Goal: Information Seeking & Learning: Learn about a topic

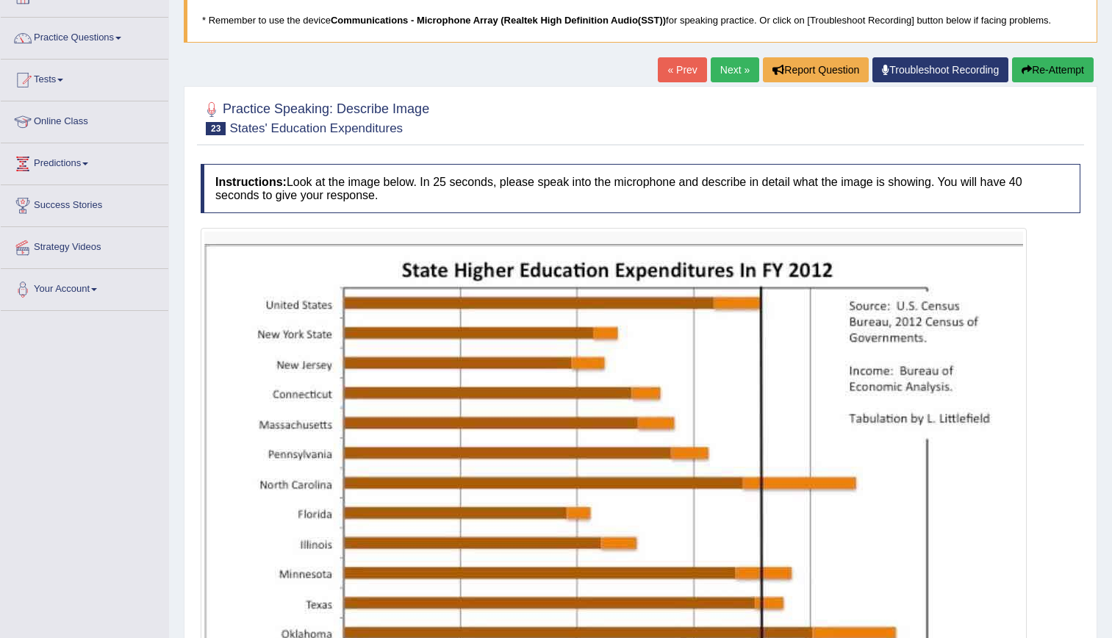
scroll to position [126, 0]
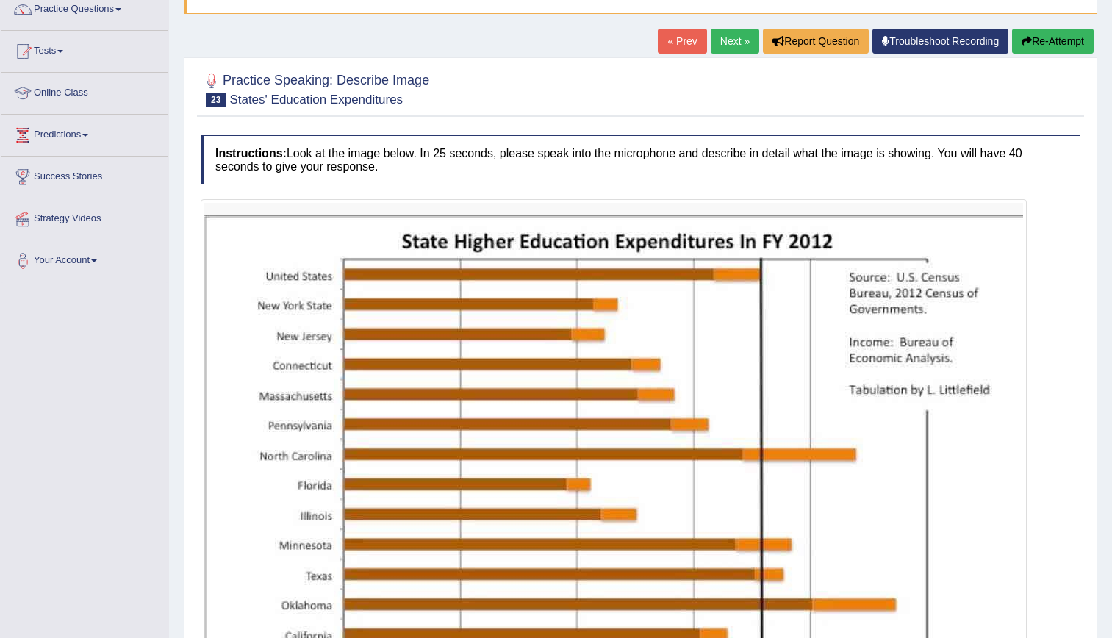
click at [728, 41] on link "Next »" at bounding box center [735, 41] width 48 height 25
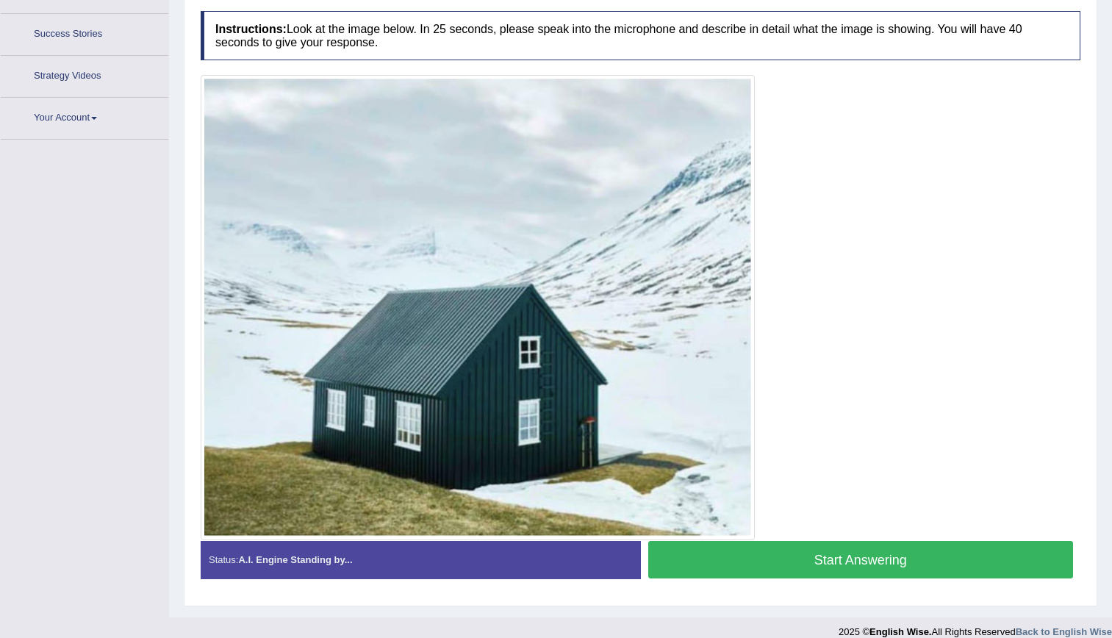
scroll to position [284, 0]
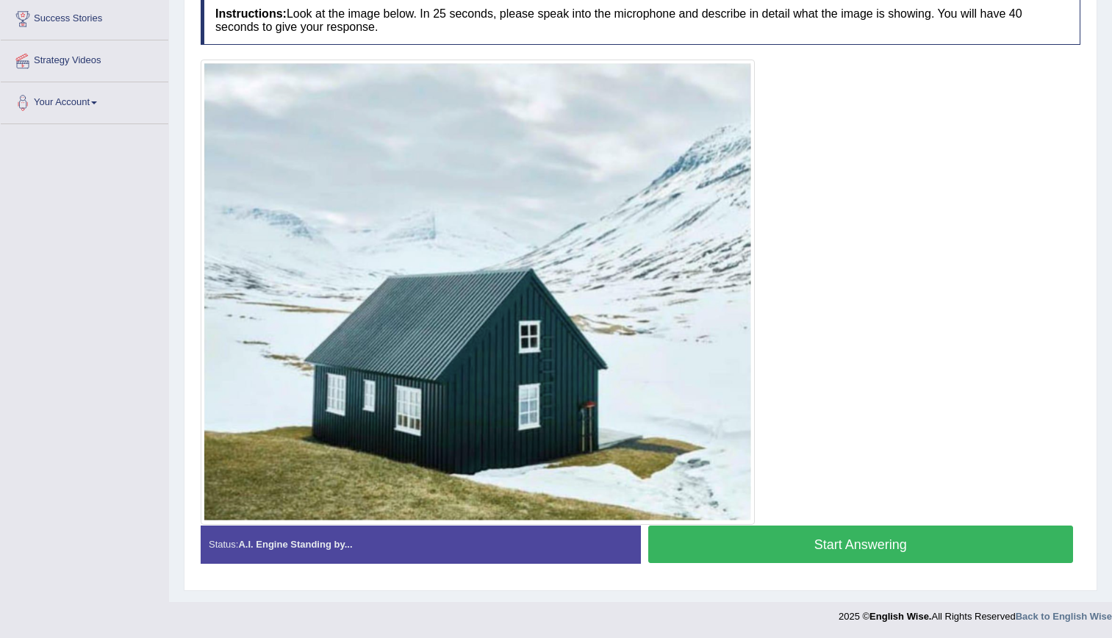
click at [802, 554] on button "Start Answering" at bounding box center [860, 543] width 425 height 37
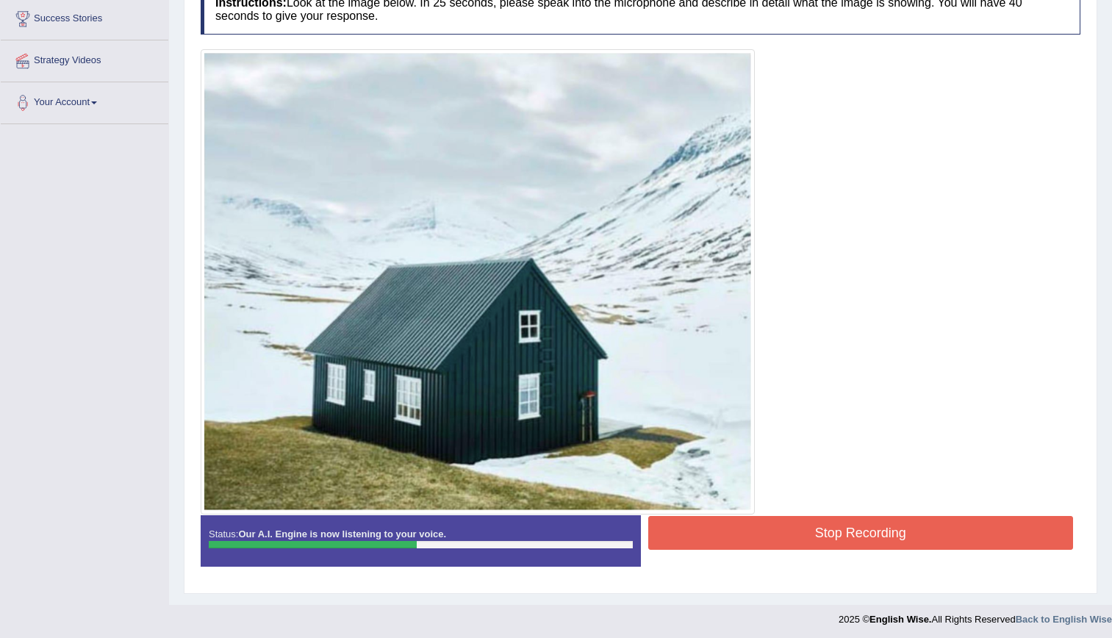
click at [822, 543] on button "Stop Recording" at bounding box center [860, 533] width 425 height 34
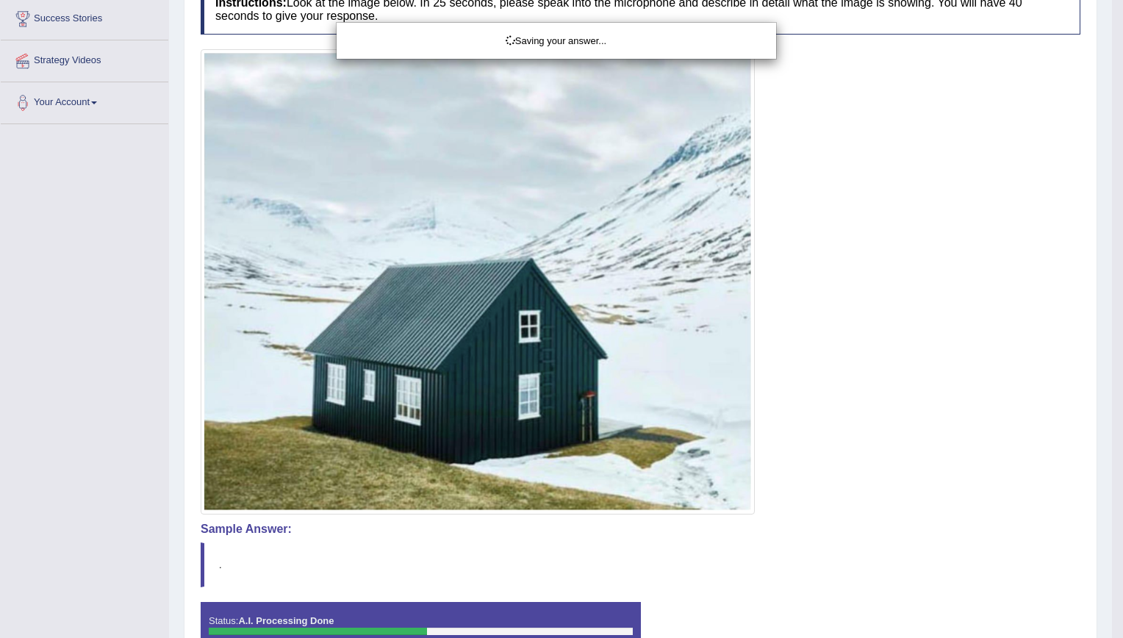
drag, startPoint x: 1121, startPoint y: 425, endPoint x: 1122, endPoint y: 447, distance: 22.1
click at [1111, 45] on html "Toggle navigation Home Practice Questions Speaking Practice Read Aloud Repeat S…" at bounding box center [561, 35] width 1123 height 638
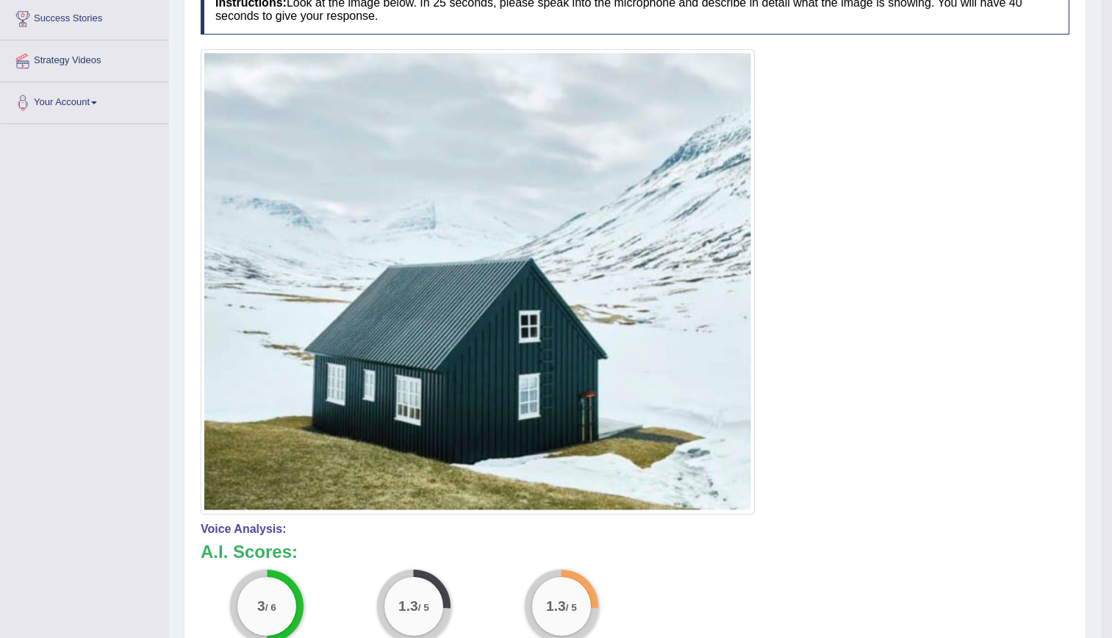
scroll to position [0, 0]
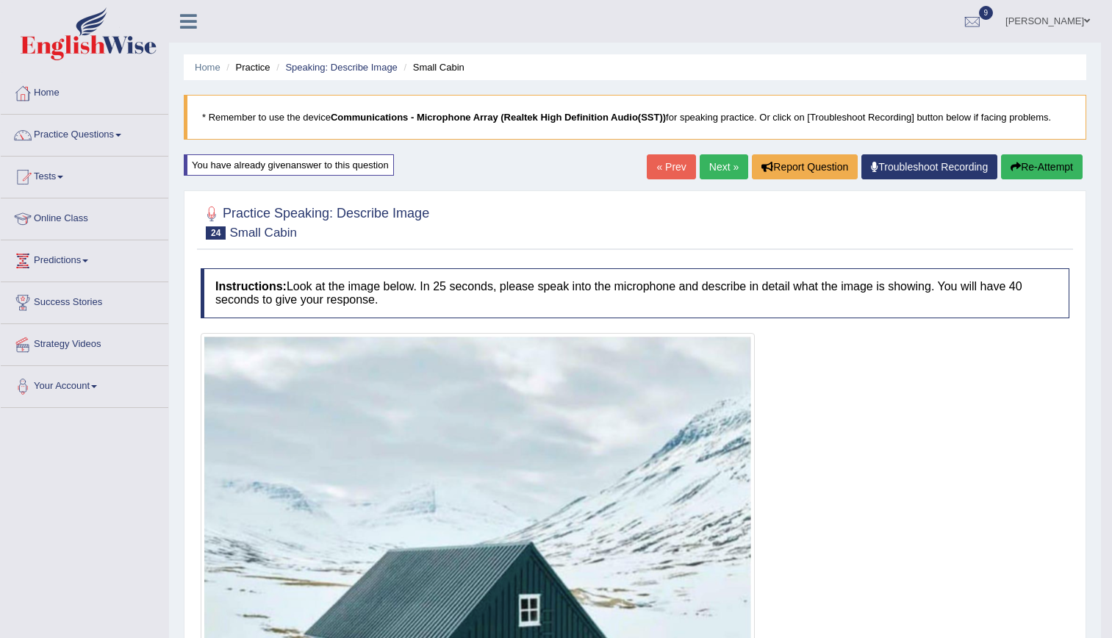
click at [722, 175] on link "Next »" at bounding box center [724, 166] width 48 height 25
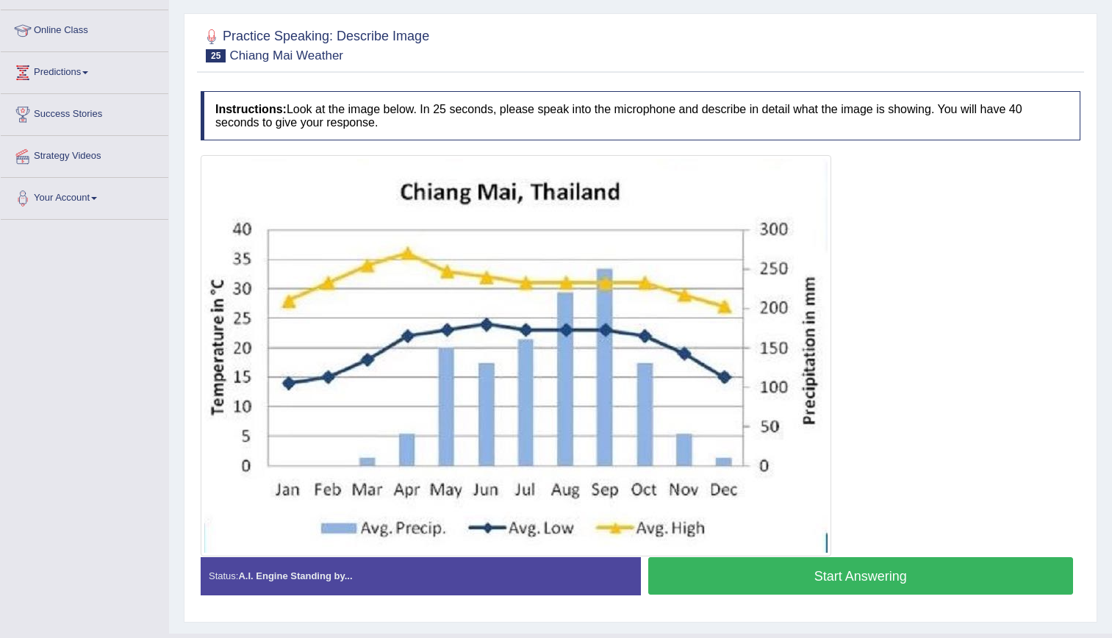
scroll to position [189, 0]
click at [815, 575] on button "Start Answering" at bounding box center [860, 574] width 425 height 37
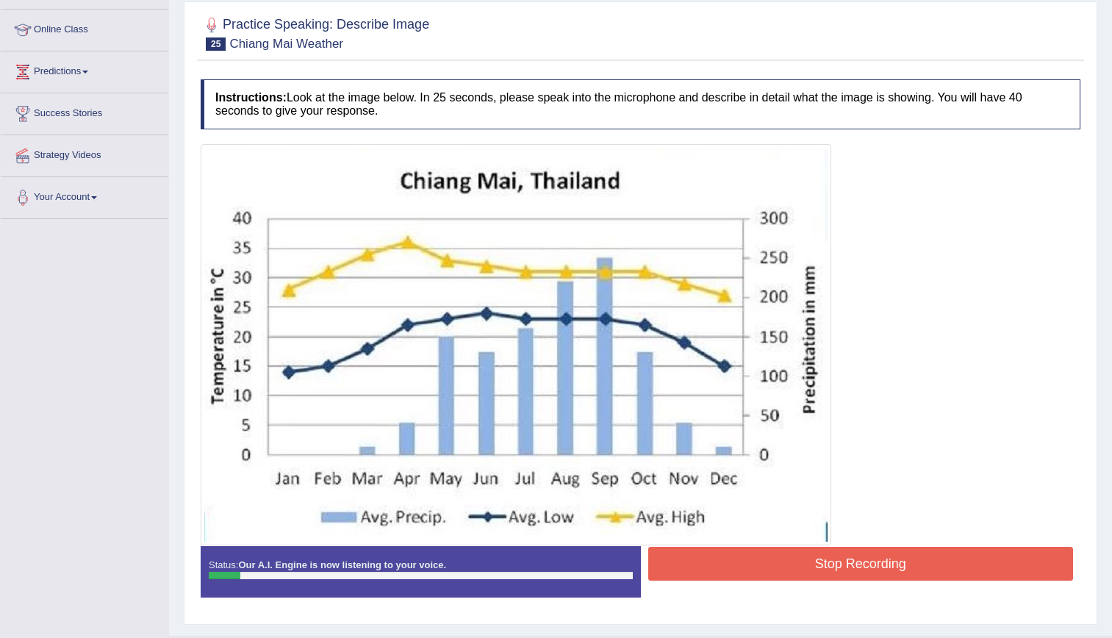
scroll to position [0, 0]
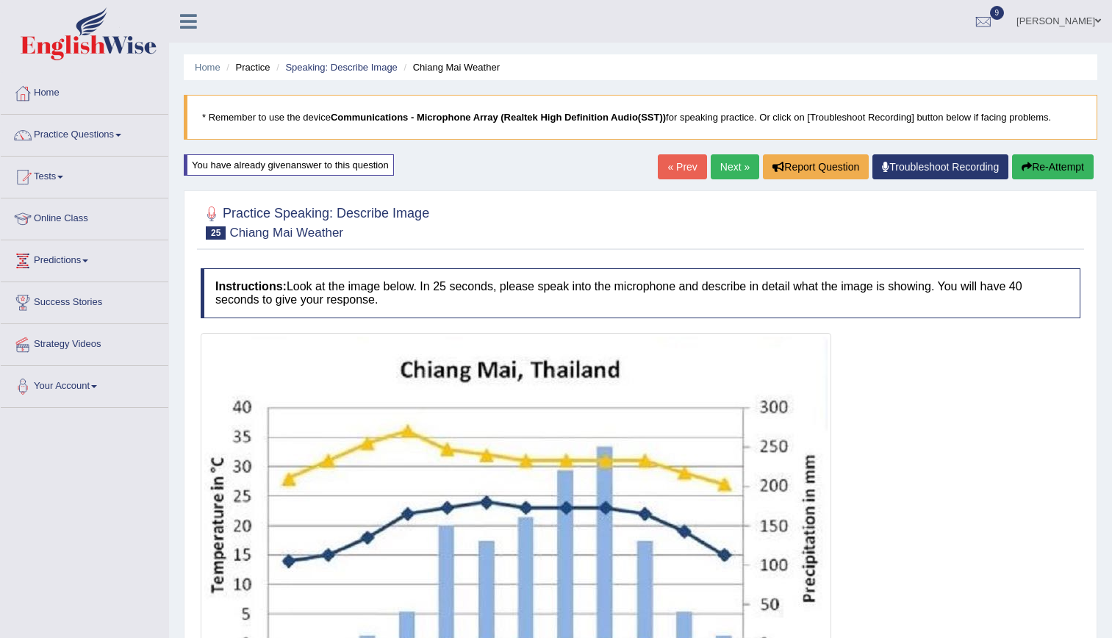
click at [1040, 154] on div "Home Practice Speaking: Describe Image Chiang Mai Weather * Remember to use the…" at bounding box center [640, 412] width 943 height 824
click at [1042, 156] on button "Re-Attempt" at bounding box center [1053, 166] width 82 height 25
click at [1032, 170] on button "Re-Attempt" at bounding box center [1053, 166] width 82 height 25
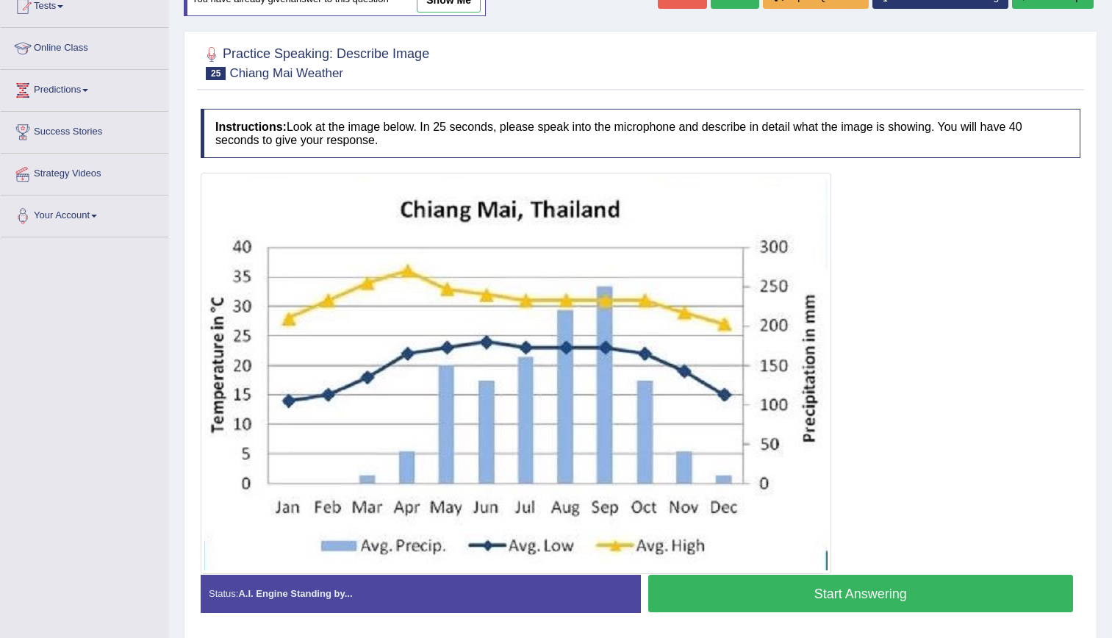
scroll to position [220, 0]
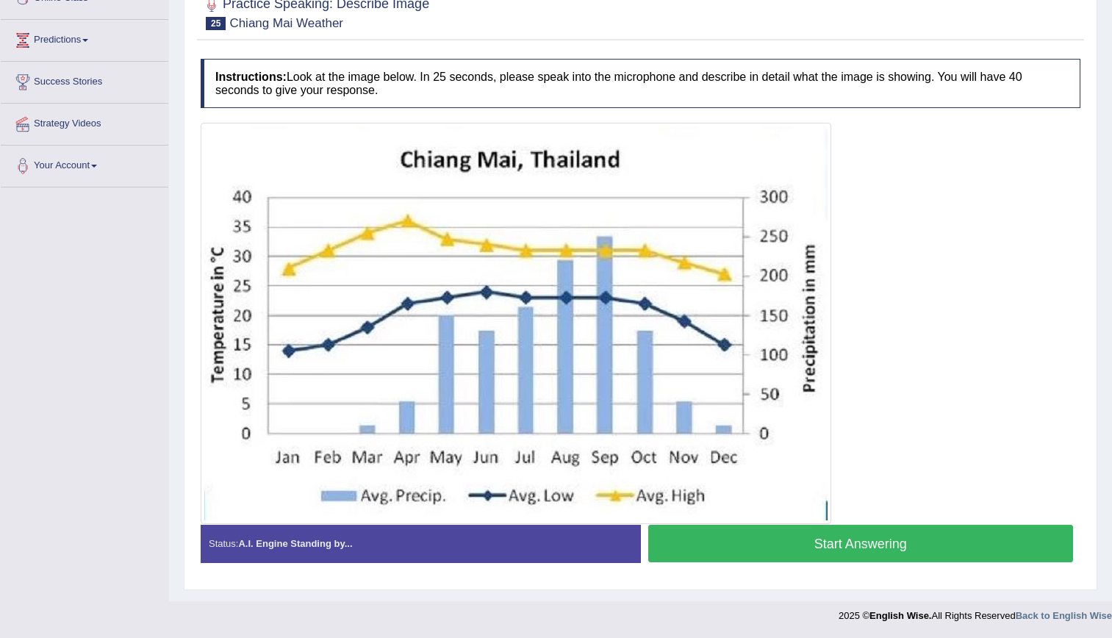
click at [867, 550] on button "Start Answering" at bounding box center [860, 543] width 425 height 37
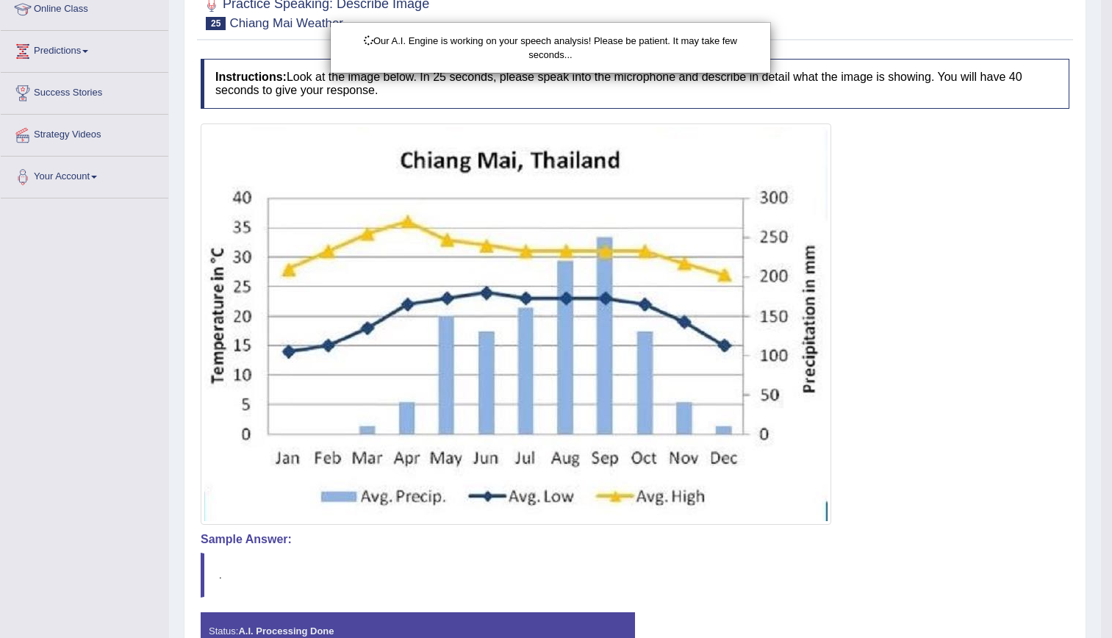
scroll to position [310, 0]
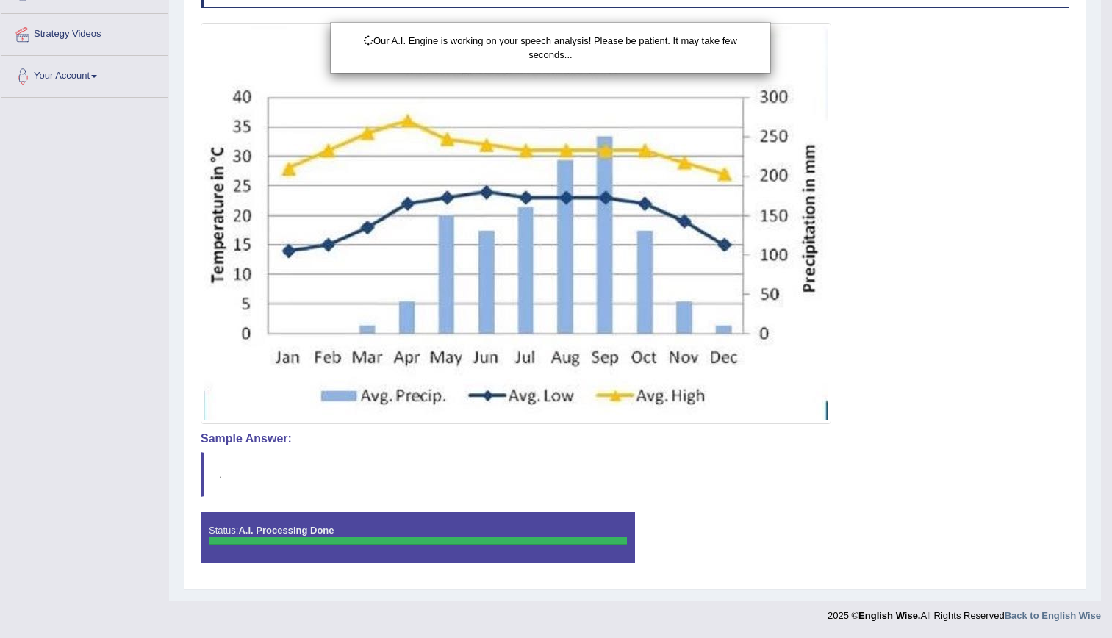
click at [1112, 328] on html "Toggle navigation Home Practice Questions Speaking Practice Read Aloud Repeat S…" at bounding box center [556, 9] width 1112 height 638
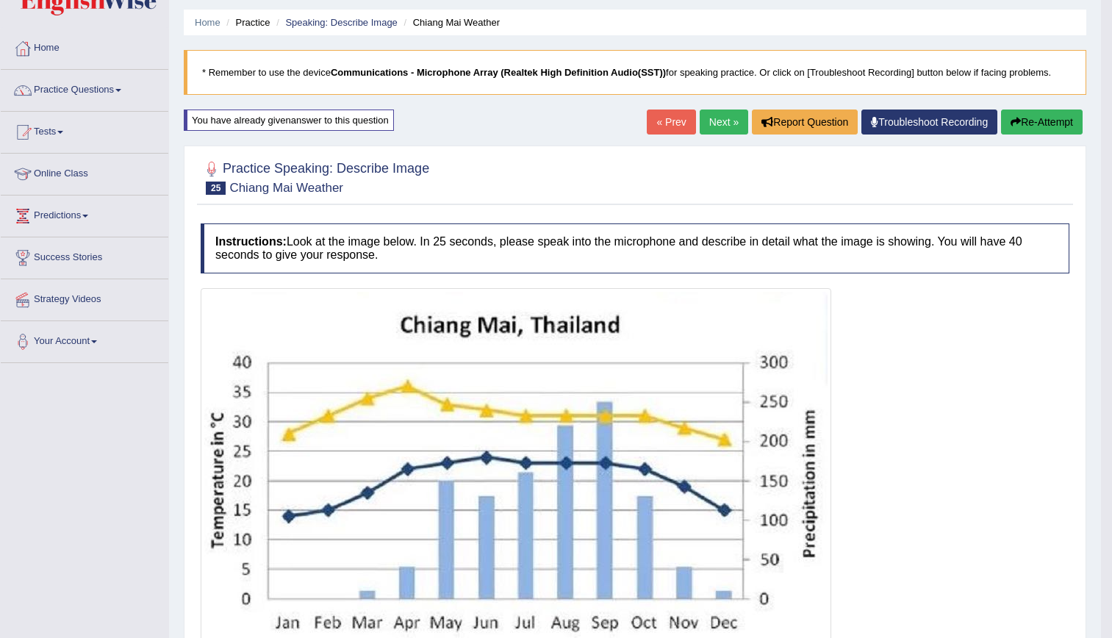
scroll to position [11, 0]
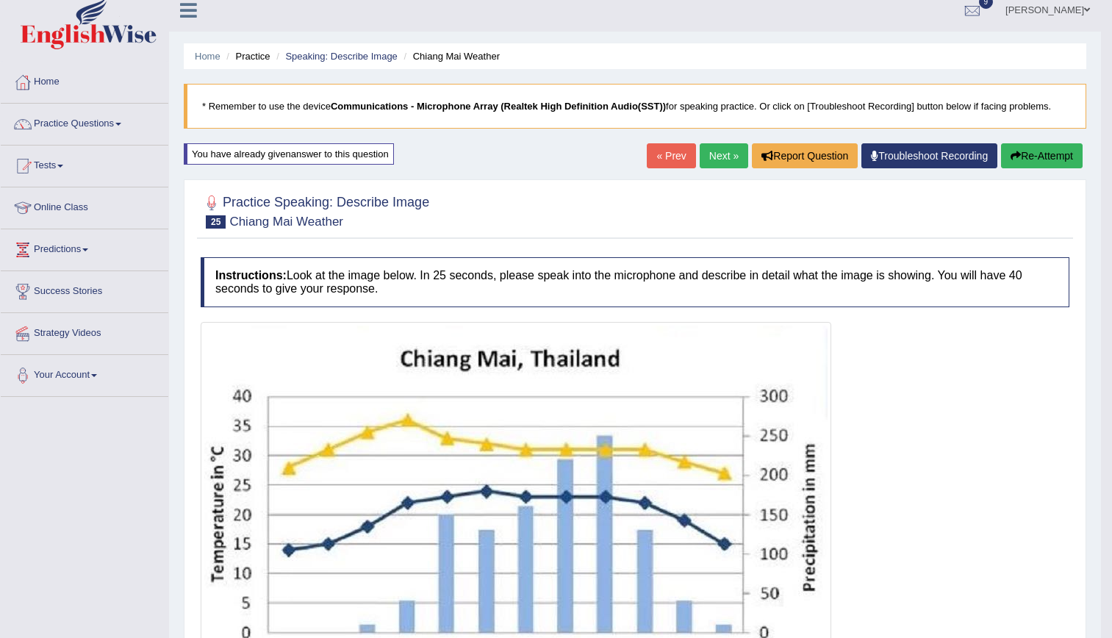
click at [714, 145] on link "Next »" at bounding box center [724, 155] width 48 height 25
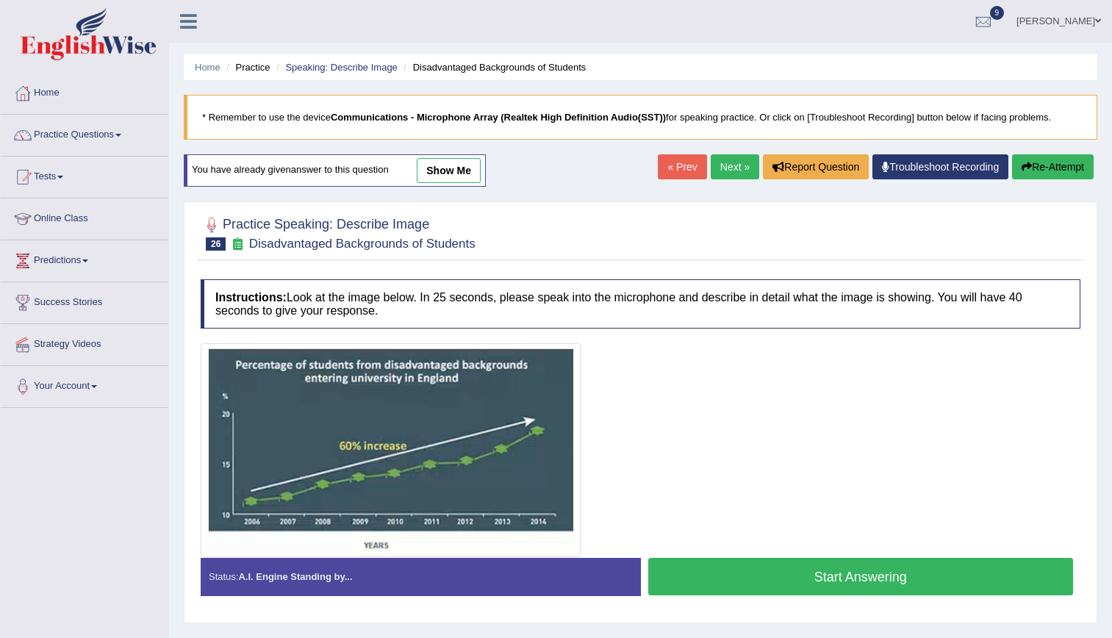
click at [811, 571] on button "Start Answering" at bounding box center [860, 576] width 425 height 37
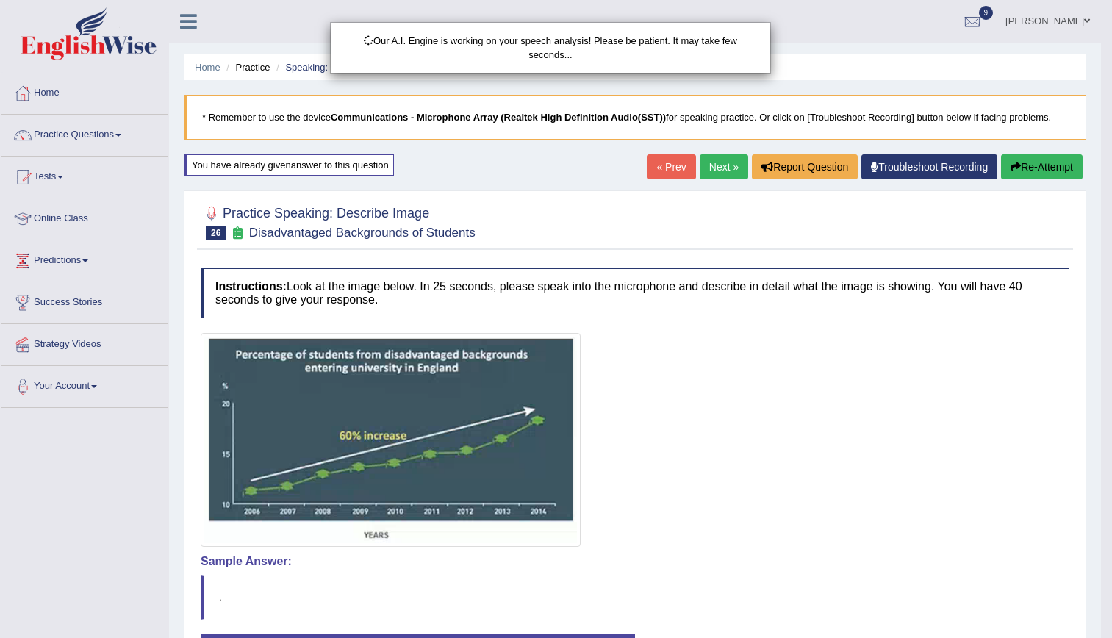
scroll to position [134, 0]
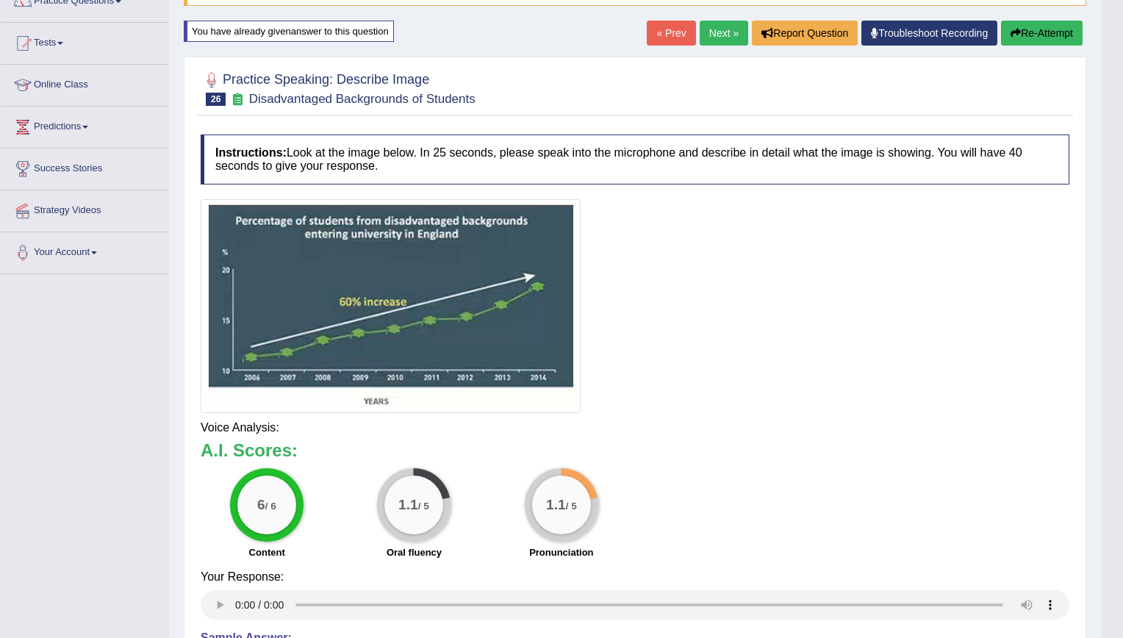
drag, startPoint x: 1114, startPoint y: 207, endPoint x: 1124, endPoint y: 392, distance: 185.4
click at [1111, 392] on html "Toggle navigation Home Practice Questions Speaking Practice Read Aloud Repeat S…" at bounding box center [561, 185] width 1123 height 638
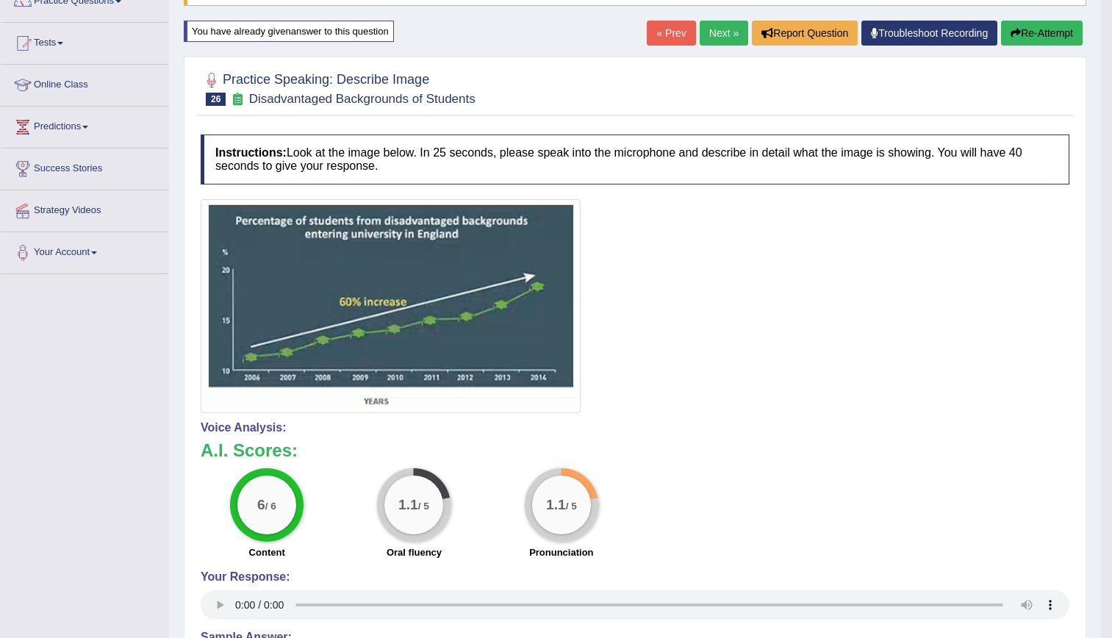
click at [719, 28] on link "Next »" at bounding box center [724, 33] width 48 height 25
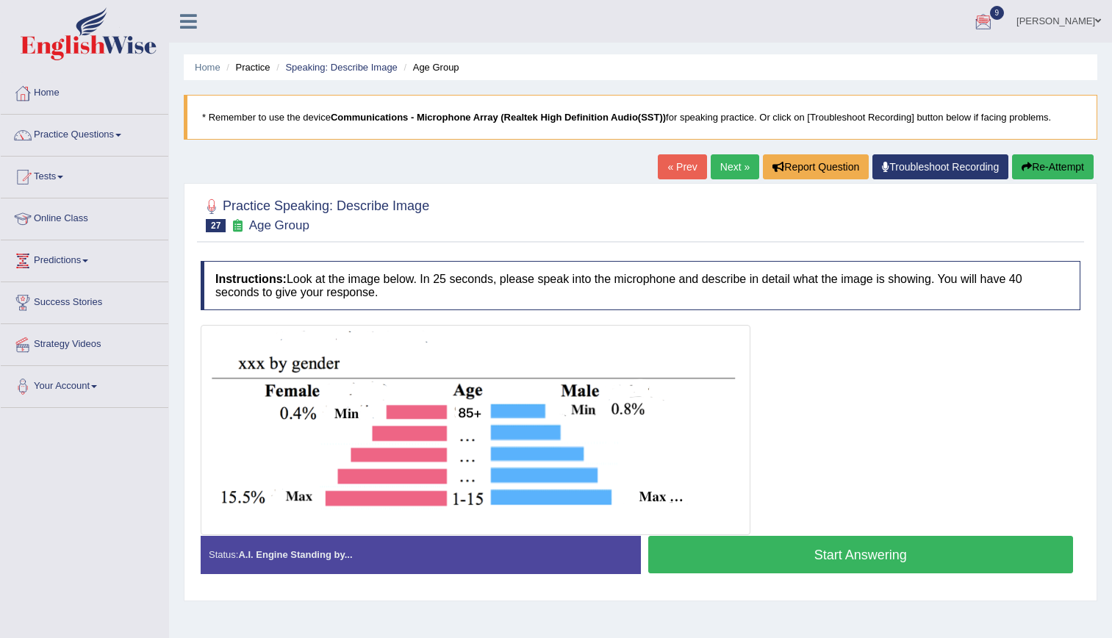
click at [797, 576] on div "Start Answering" at bounding box center [861, 556] width 440 height 41
click at [780, 552] on button "Start Answering" at bounding box center [860, 554] width 425 height 37
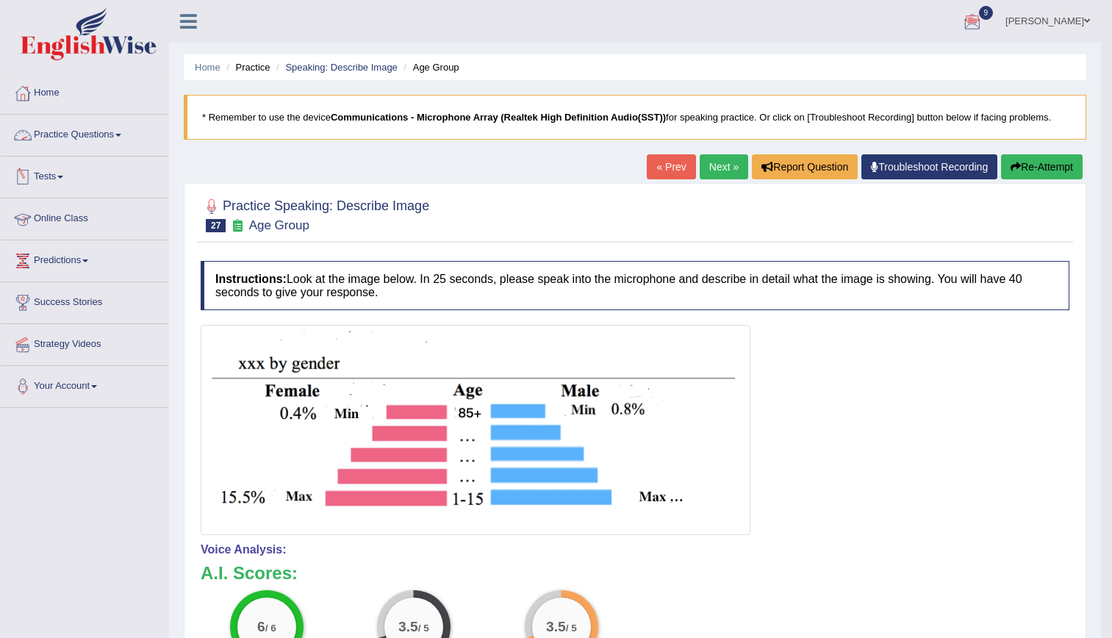
click at [64, 140] on link "Practice Questions" at bounding box center [85, 133] width 168 height 37
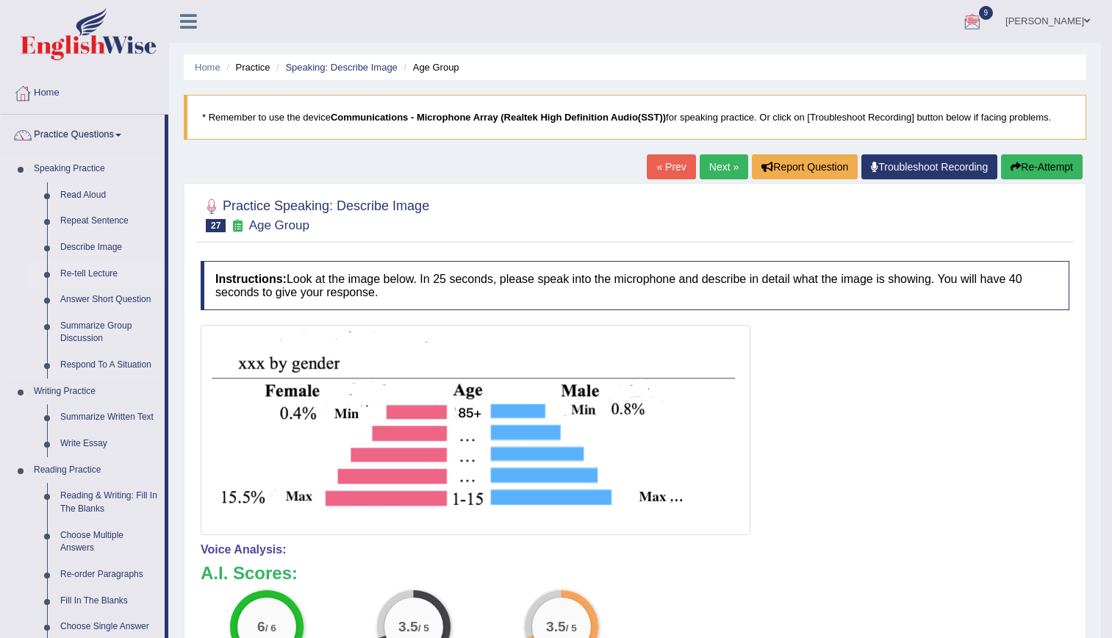
click at [101, 268] on link "Re-tell Lecture" at bounding box center [109, 274] width 111 height 26
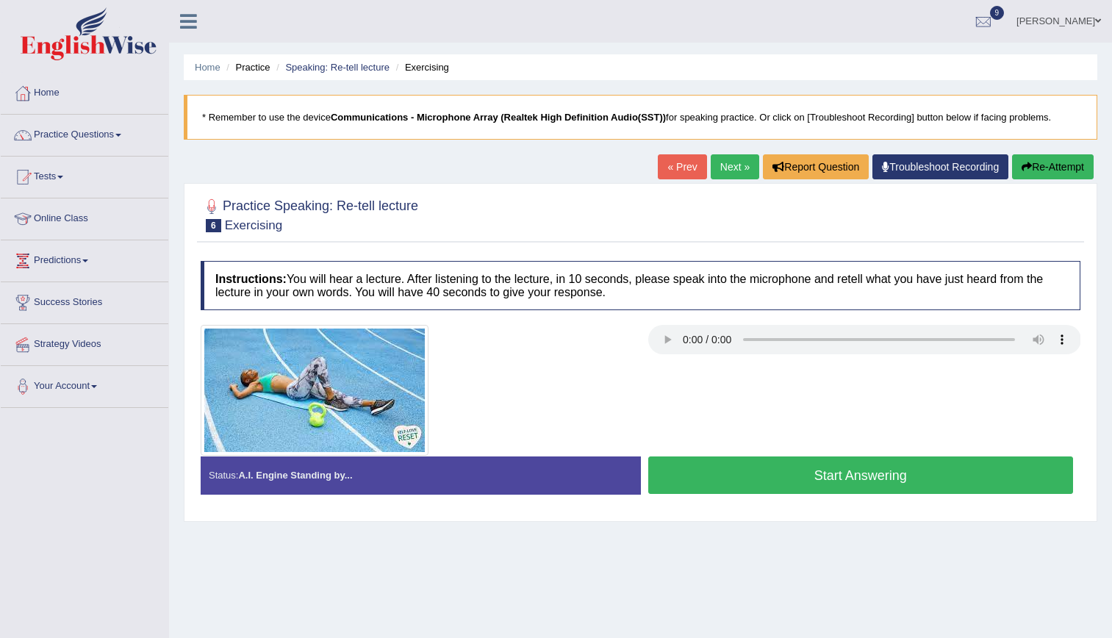
click at [730, 170] on link "Next »" at bounding box center [735, 166] width 48 height 25
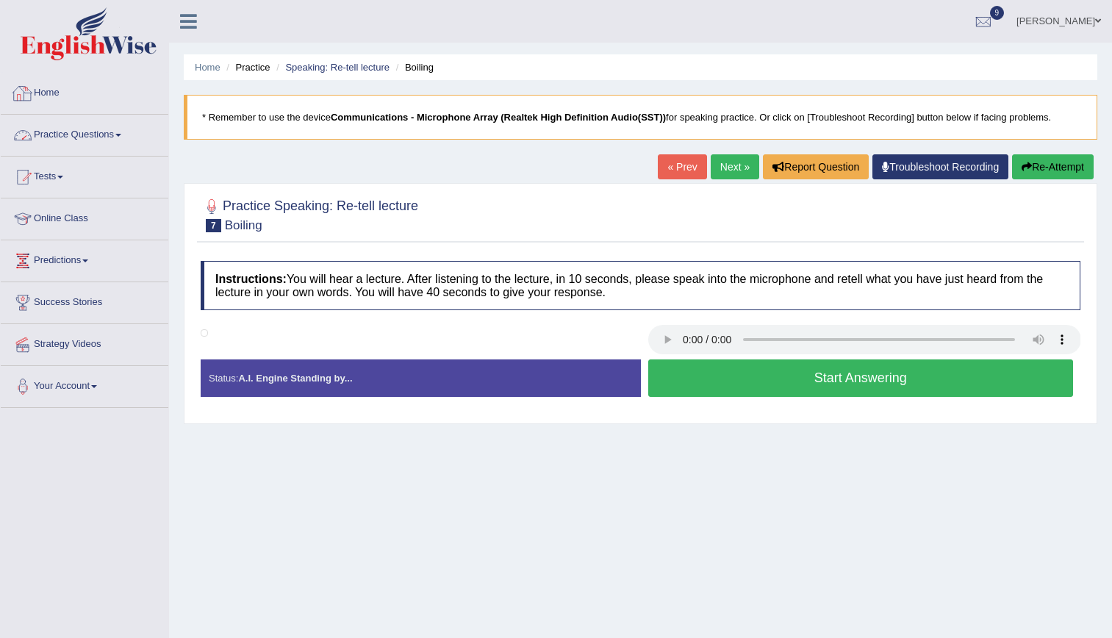
click at [98, 145] on link "Practice Questions" at bounding box center [85, 133] width 168 height 37
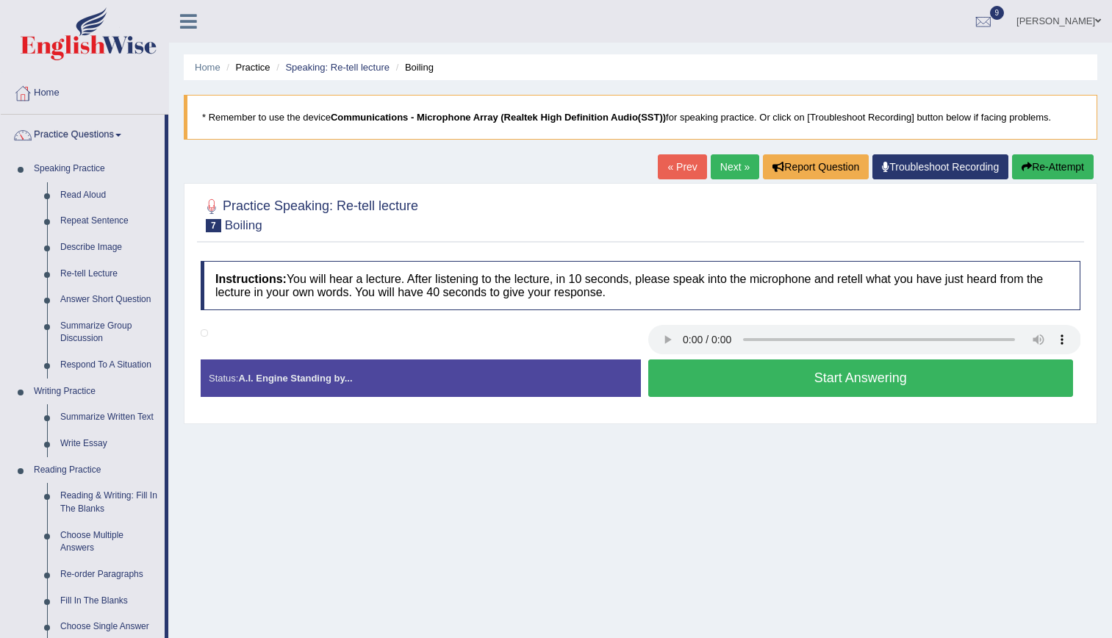
click at [725, 168] on link "Next »" at bounding box center [735, 166] width 48 height 25
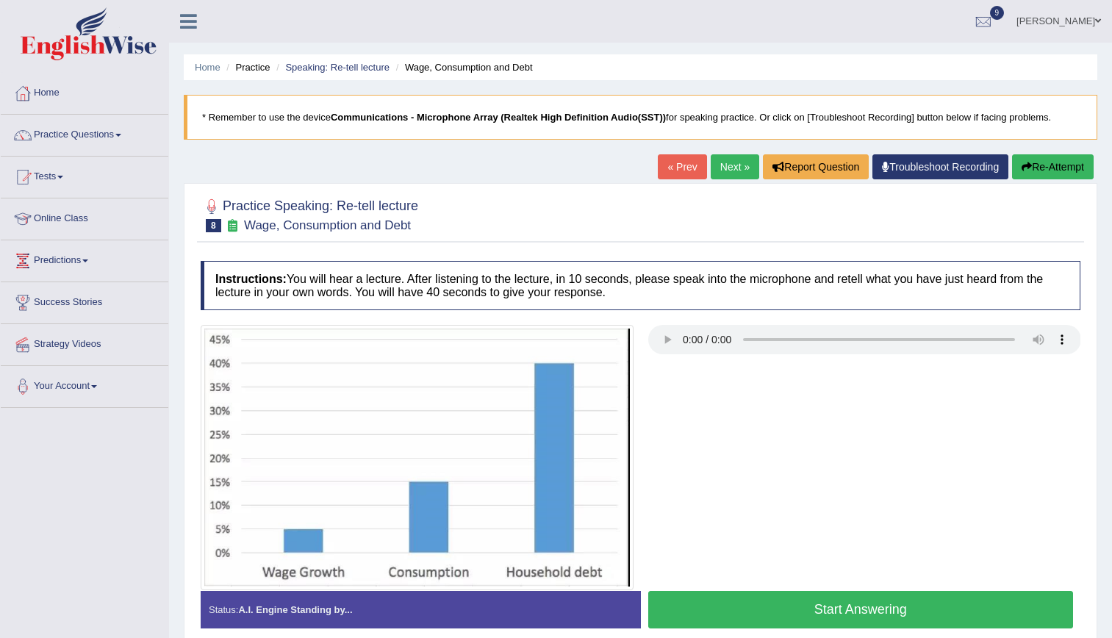
click at [729, 170] on link "Next »" at bounding box center [735, 166] width 48 height 25
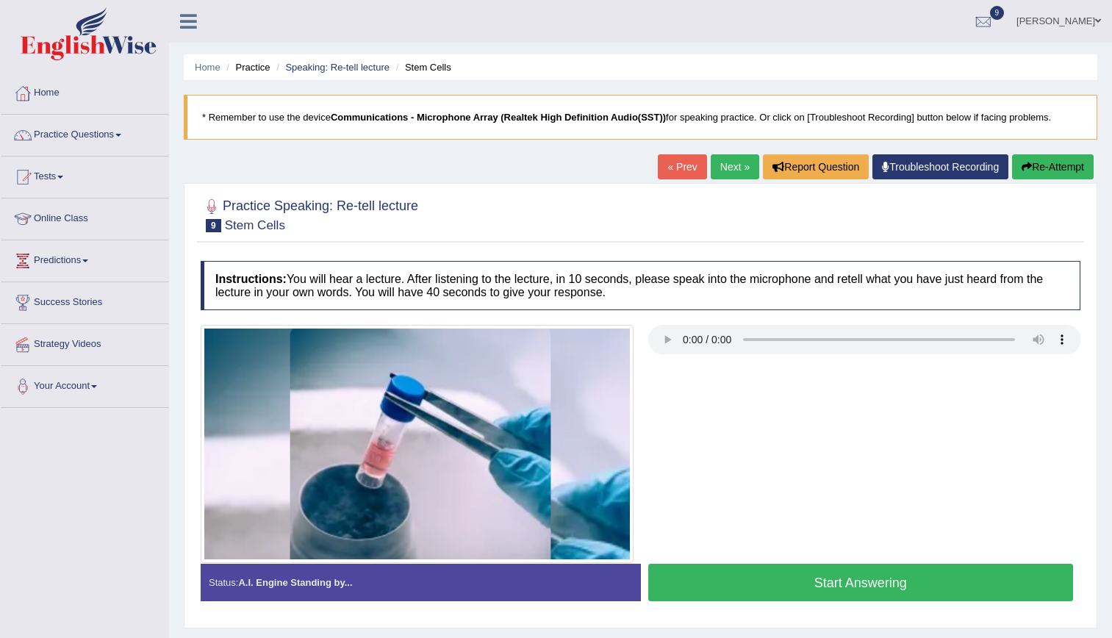
click at [728, 159] on link "Next »" at bounding box center [735, 166] width 48 height 25
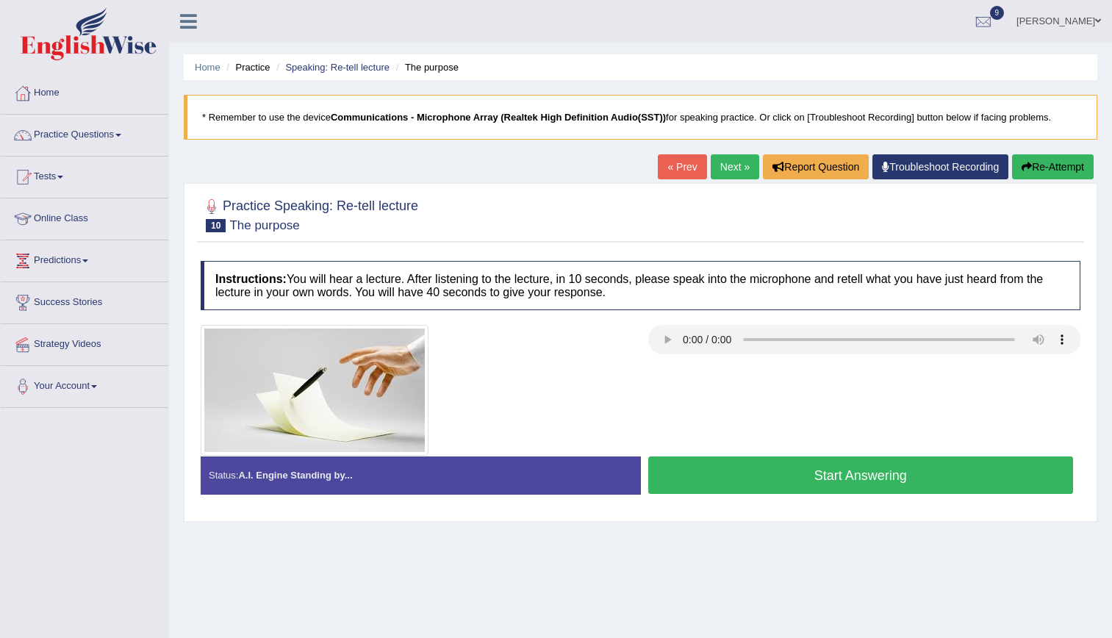
click at [700, 476] on button "Start Answering" at bounding box center [860, 474] width 425 height 37
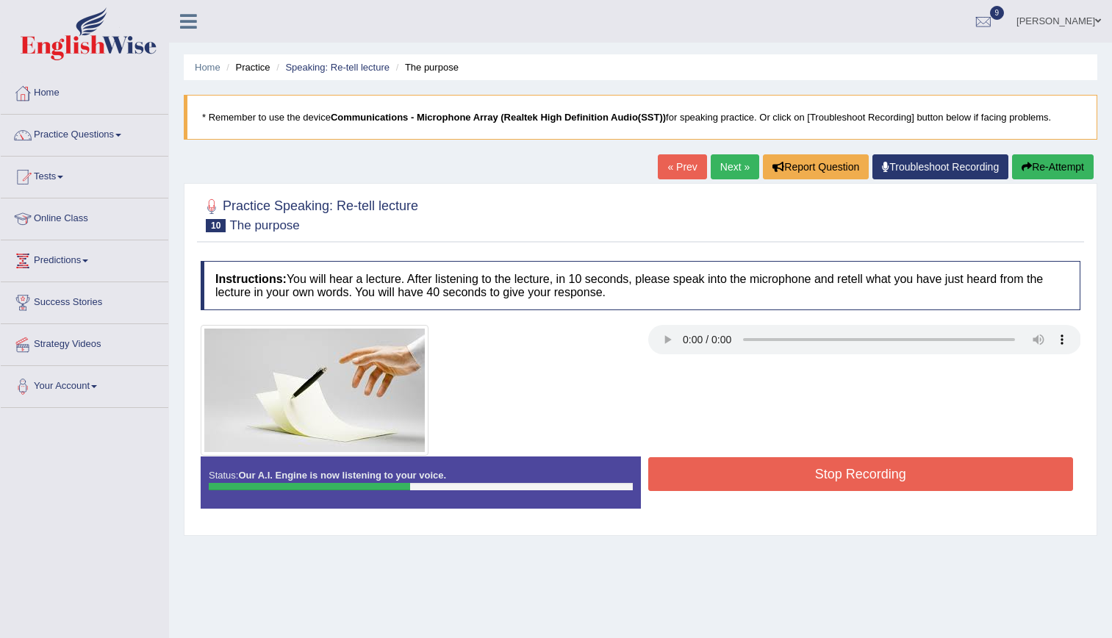
click at [1060, 163] on button "Re-Attempt" at bounding box center [1053, 166] width 82 height 25
